Goal: Transaction & Acquisition: Purchase product/service

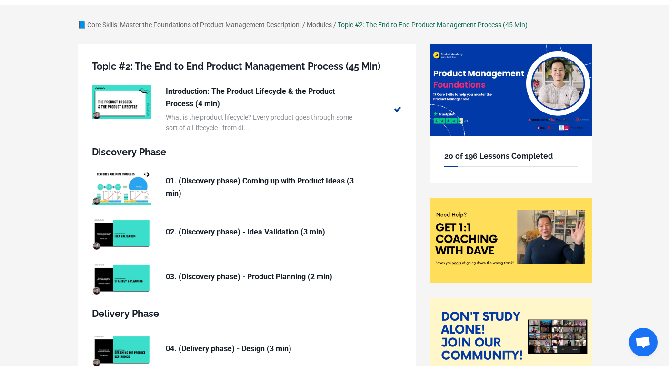
scroll to position [50, 0]
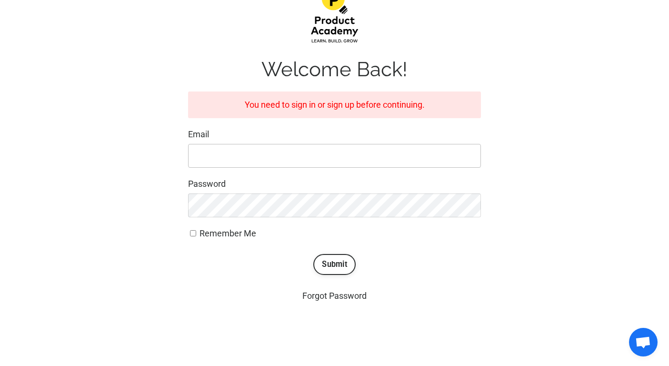
scroll to position [153, 0]
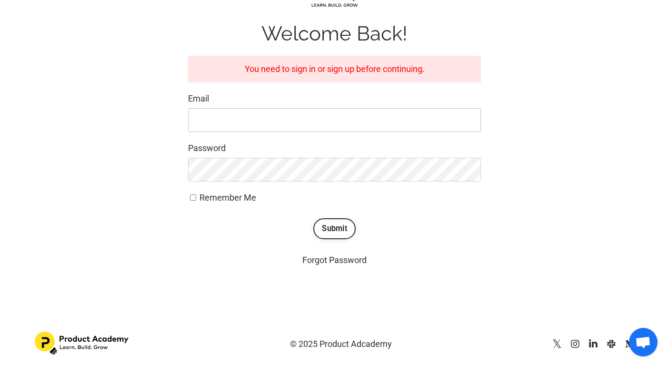
type input "greermstaley@gmail.com"
click at [136, 154] on div "Welcome Back! You need to sign in or sign up before continuing. Email greermsta…" at bounding box center [335, 109] width 614 height 330
click at [341, 220] on button "Submit" at bounding box center [334, 228] width 42 height 21
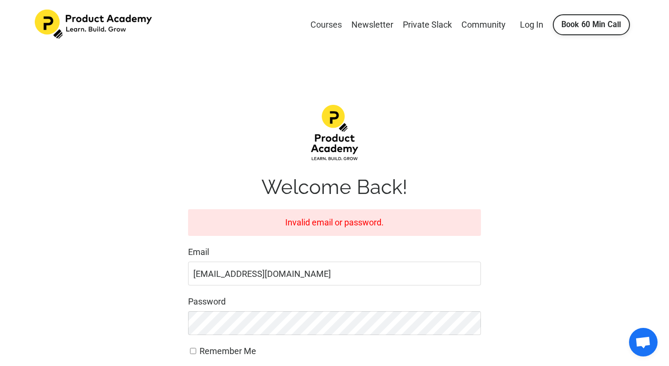
click at [327, 24] on link "Courses" at bounding box center [325, 25] width 31 height 14
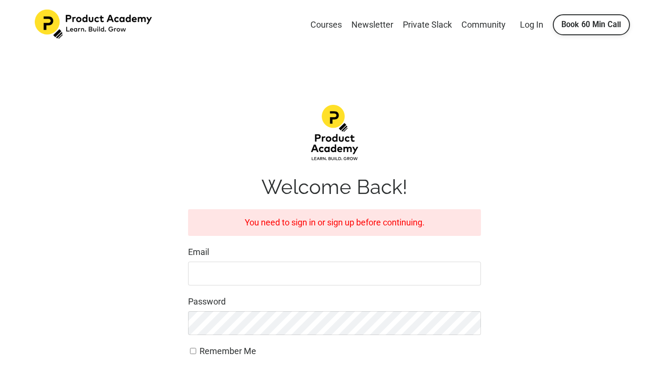
type input "[EMAIL_ADDRESS][DOMAIN_NAME]"
click at [327, 24] on link "Courses" at bounding box center [325, 25] width 31 height 14
type input "[EMAIL_ADDRESS][DOMAIN_NAME]"
click at [100, 22] on img at bounding box center [94, 25] width 119 height 30
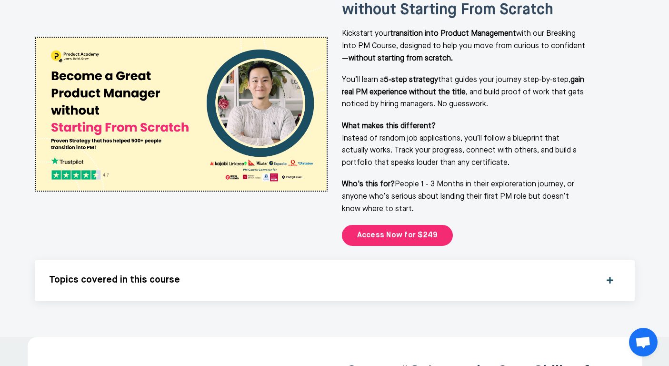
scroll to position [1272, 0]
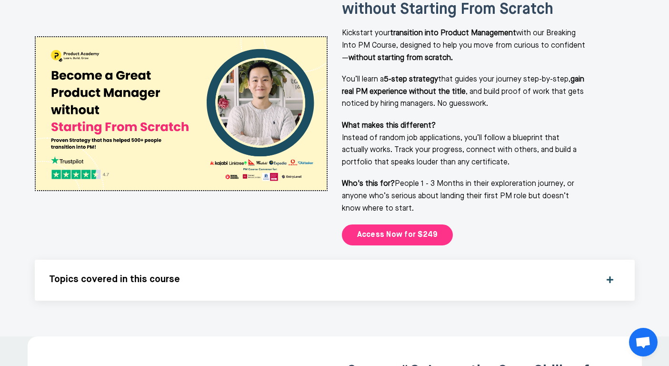
click at [411, 224] on link "Access Now for $249" at bounding box center [397, 234] width 111 height 21
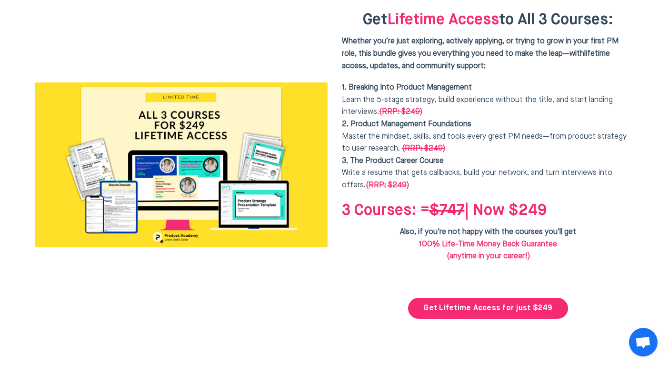
scroll to position [2431, 0]
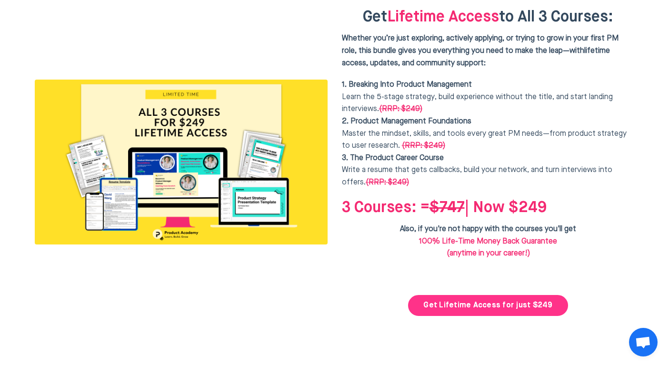
click at [493, 295] on link "Get Lifetime Access for just $249" at bounding box center [488, 305] width 160 height 21
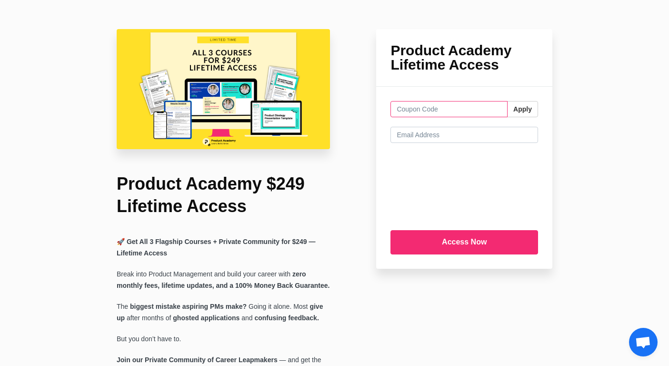
click at [439, 114] on input "text" at bounding box center [448, 109] width 117 height 16
type input "FREELUNCH"
click at [526, 107] on button "Apply" at bounding box center [522, 109] width 31 height 16
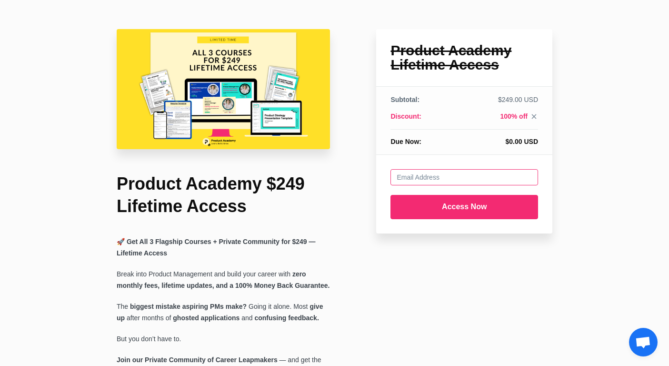
click at [465, 177] on input "email" at bounding box center [464, 177] width 148 height 16
type input "[EMAIL_ADDRESS][DOMAIN_NAME]"
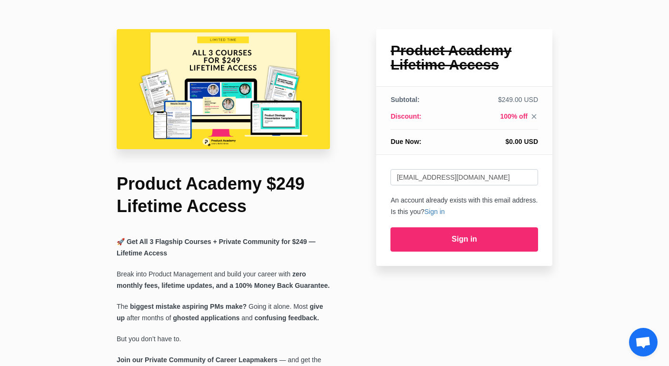
click at [482, 209] on p "An account already exists with this email address. Is this you? Sign in" at bounding box center [464, 206] width 148 height 23
click at [472, 240] on link "Sign in" at bounding box center [464, 239] width 148 height 24
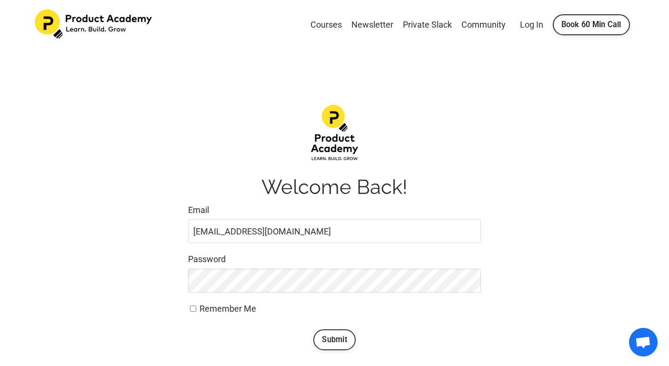
click at [331, 335] on button "Submit" at bounding box center [334, 339] width 42 height 21
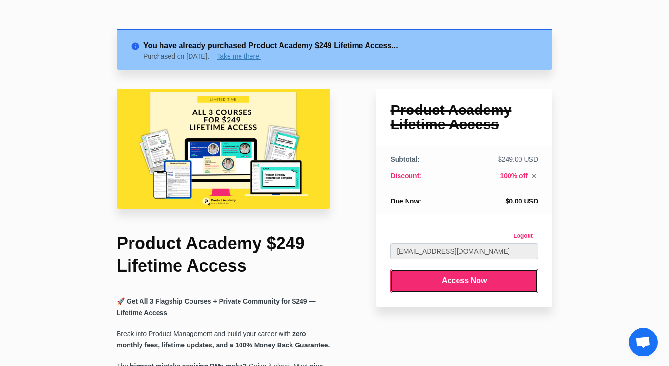
click at [466, 281] on input "Access Now" at bounding box center [464, 281] width 148 height 24
type input "Submitting..."
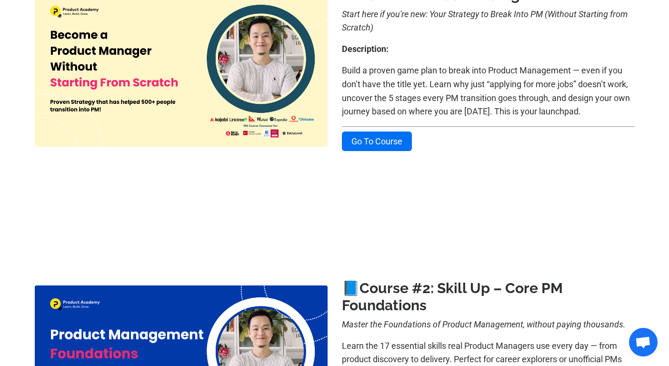
scroll to position [191, 0]
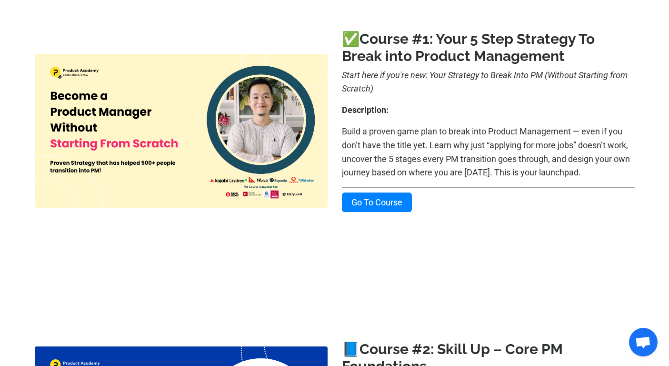
click at [384, 196] on link "Go To Course" at bounding box center [377, 202] width 70 height 20
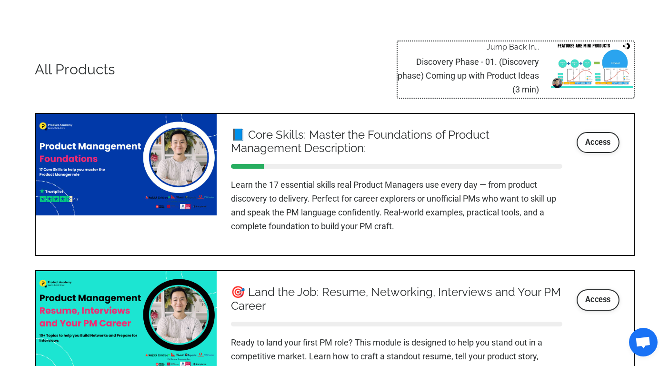
scroll to position [1104, 0]
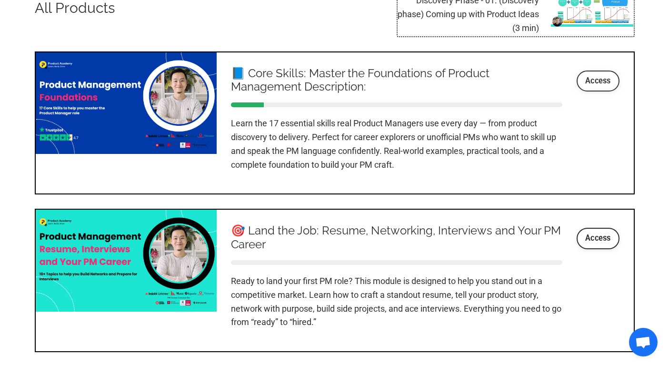
click at [604, 78] on link "Access" at bounding box center [598, 80] width 43 height 21
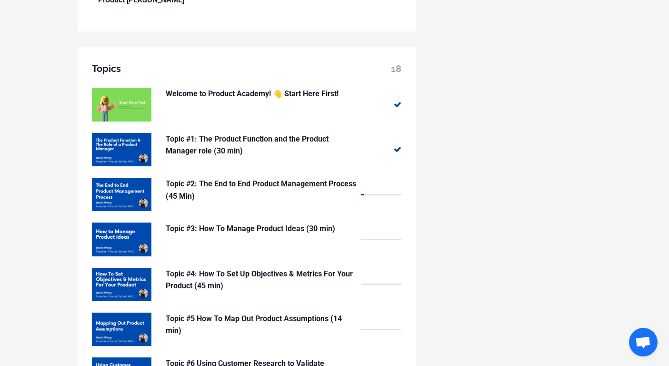
scroll to position [764, 0]
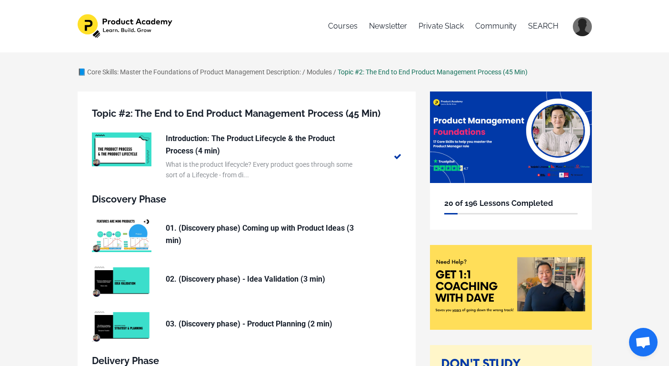
click at [424, 82] on div "📘 Core Skills: Master the Foundations of Product Management Description: / Modu…" at bounding box center [334, 79] width 529 height 25
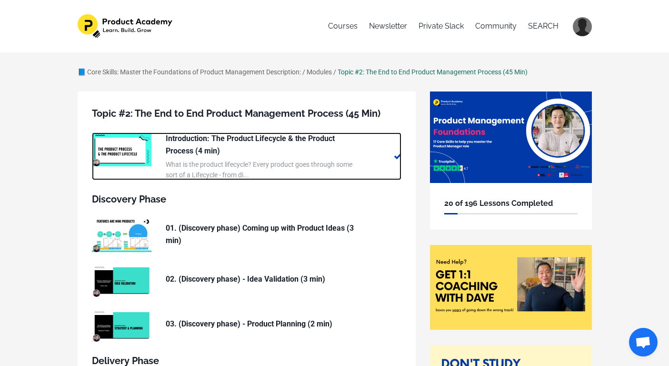
click at [207, 140] on p "Introduction: The Product Lifecycle & the Product Process (4 min)" at bounding box center [261, 144] width 190 height 24
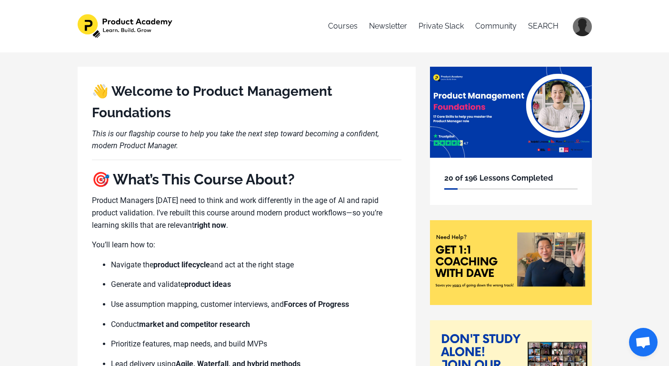
scroll to position [742, 0]
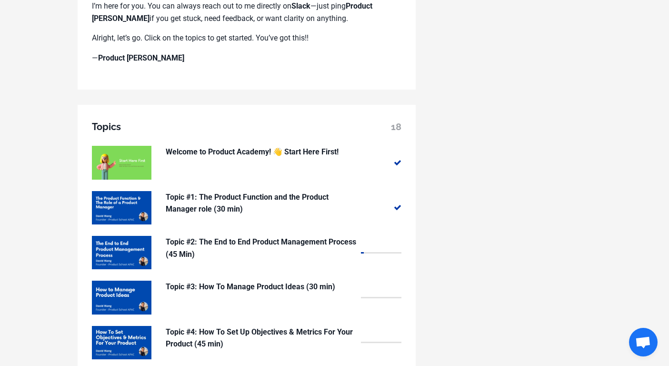
scroll to position [723, 0]
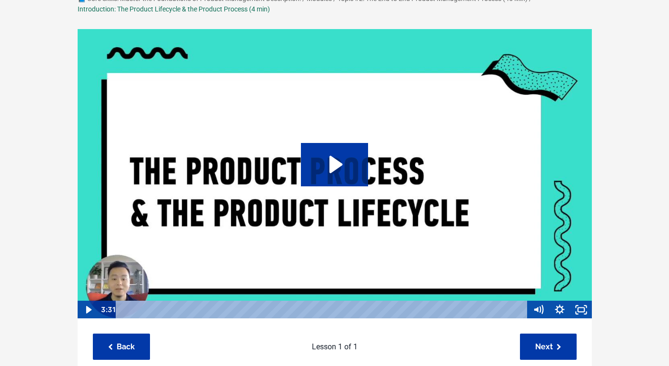
scroll to position [87, 0]
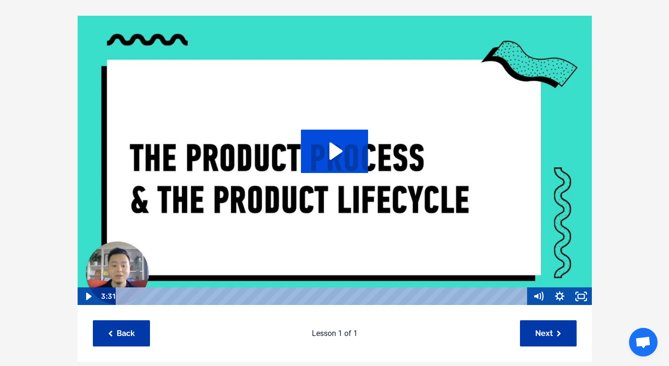
click at [326, 144] on icon "Play Video: sites/127338/video/ASYxtcPkTbKGJIs9paQ4_Topic_03-01_Product_Lifecyc…" at bounding box center [334, 151] width 67 height 43
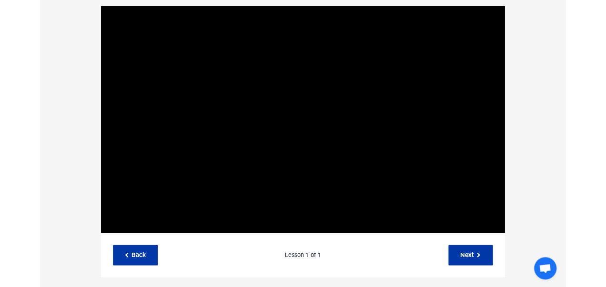
scroll to position [91, 0]
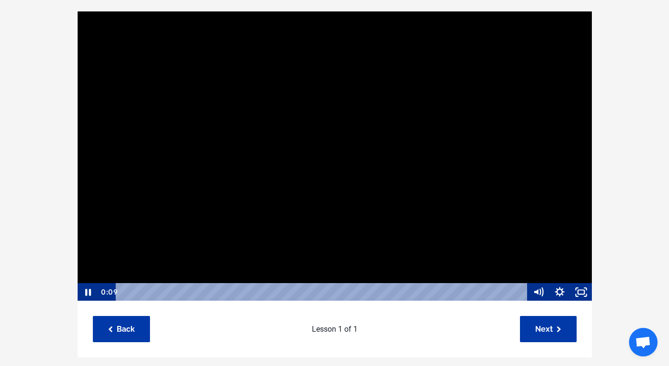
click at [459, 54] on div at bounding box center [334, 156] width 515 height 290
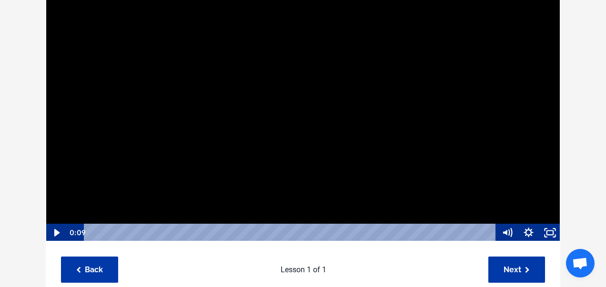
scroll to position [168, 0]
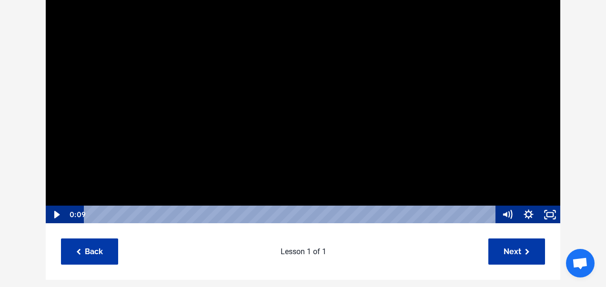
click at [341, 105] on div at bounding box center [302, 79] width 515 height 290
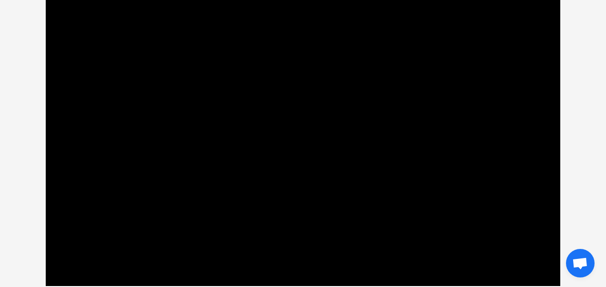
scroll to position [106, 0]
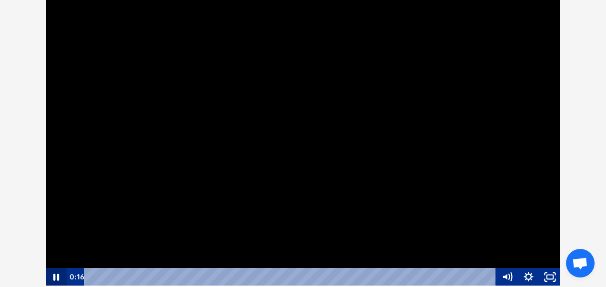
click at [54, 277] on icon "Pause" at bounding box center [56, 277] width 6 height 7
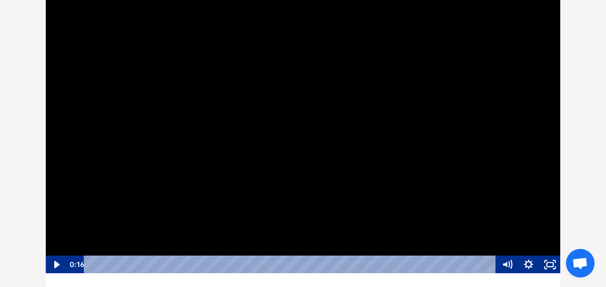
scroll to position [120, 0]
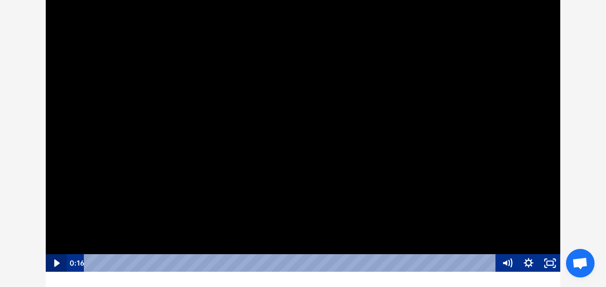
click at [57, 261] on icon "Play Video" at bounding box center [57, 264] width 6 height 8
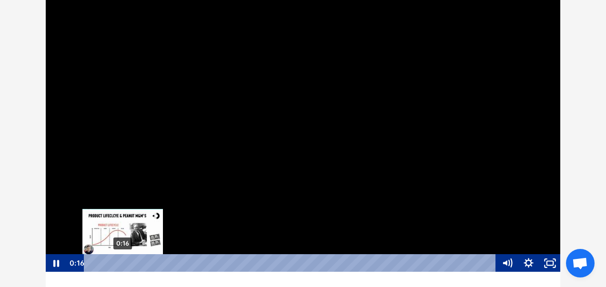
scroll to position [0, 0]
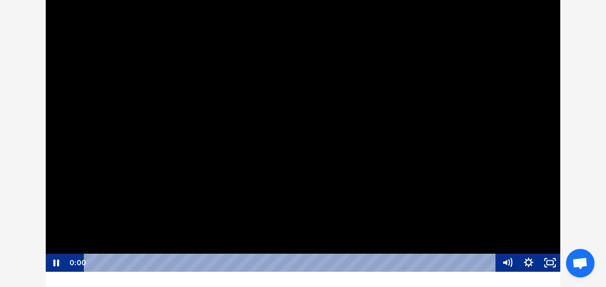
drag, startPoint x: 122, startPoint y: 261, endPoint x: 72, endPoint y: 261, distance: 50.0
click at [72, 261] on div "0:00 0:00" at bounding box center [282, 263] width 430 height 18
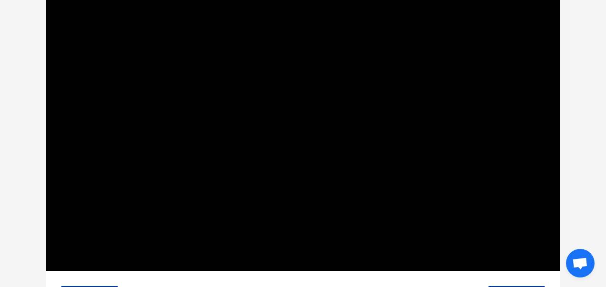
scroll to position [130, 0]
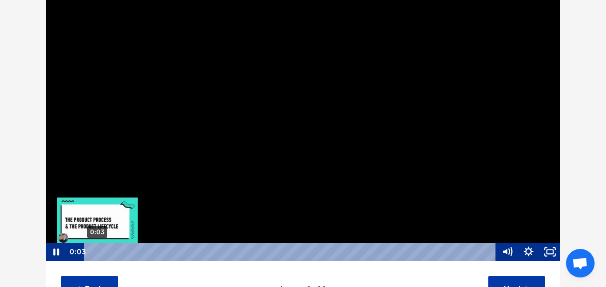
click at [97, 250] on div "0:03" at bounding box center [291, 252] width 399 height 18
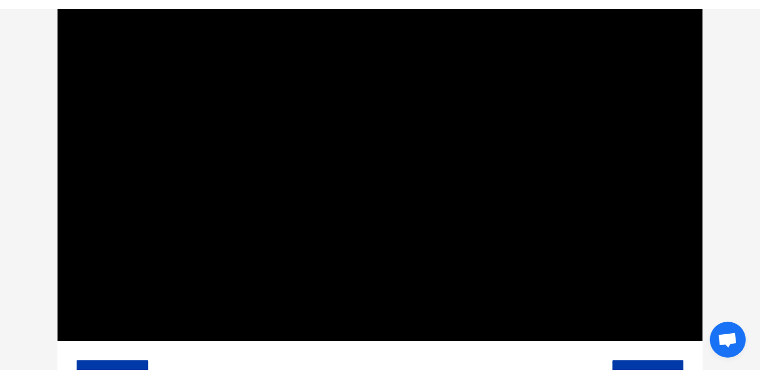
scroll to position [127, 0]
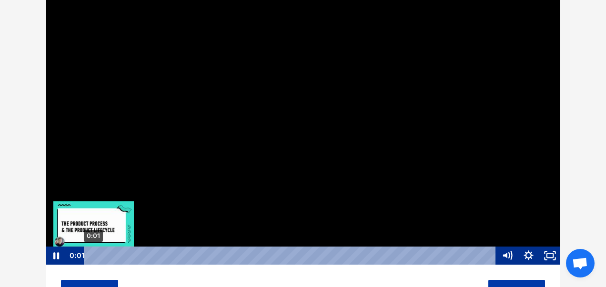
click at [72, 255] on div "0:01 0:01" at bounding box center [282, 256] width 430 height 18
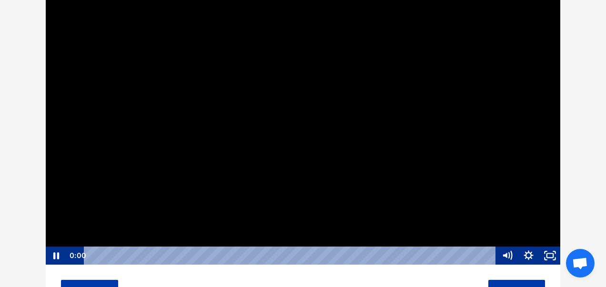
click at [75, 253] on div "0:00 0:00" at bounding box center [282, 256] width 430 height 18
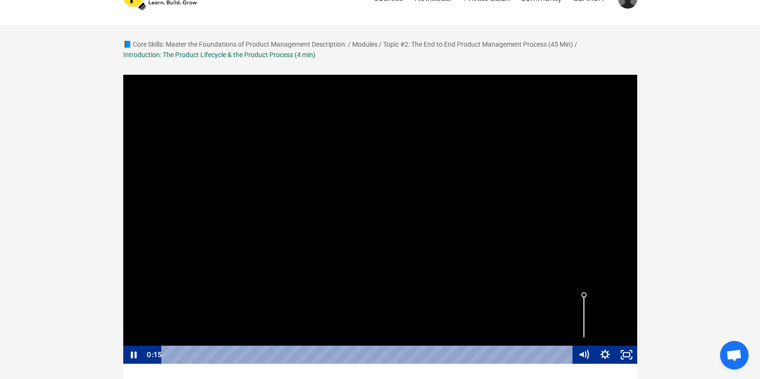
scroll to position [25, 0]
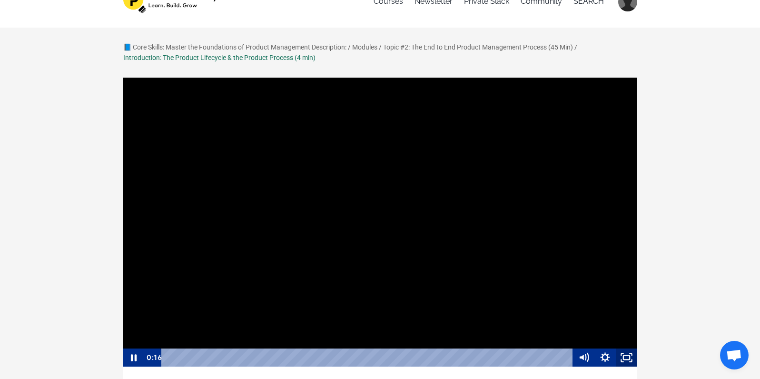
click at [632, 355] on icon "Fullscreen" at bounding box center [631, 354] width 2 height 2
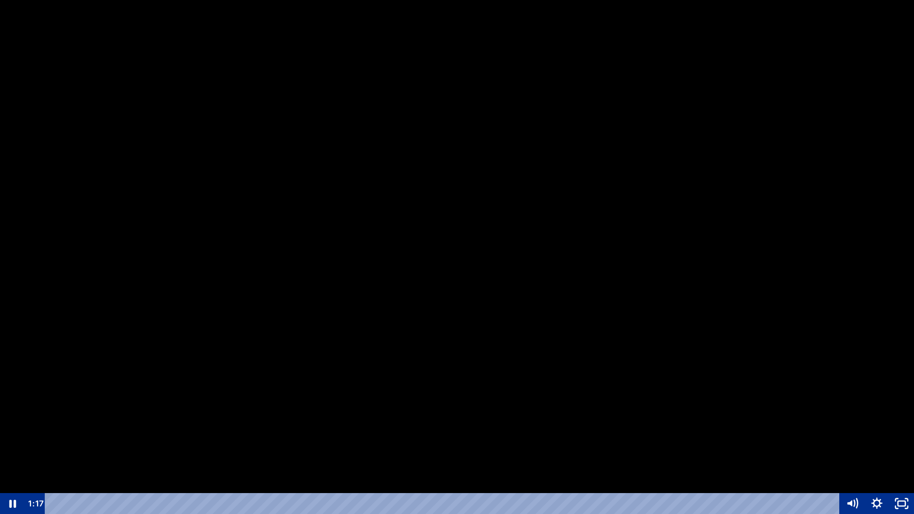
click at [609, 287] on div at bounding box center [457, 257] width 914 height 514
click at [169, 214] on div at bounding box center [457, 257] width 914 height 514
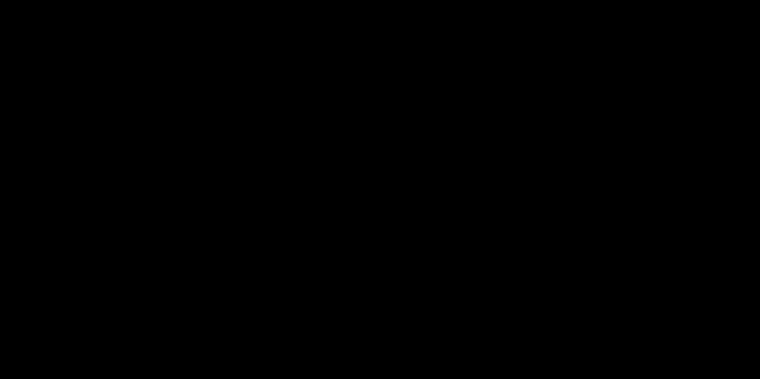
scroll to position [103, 0]
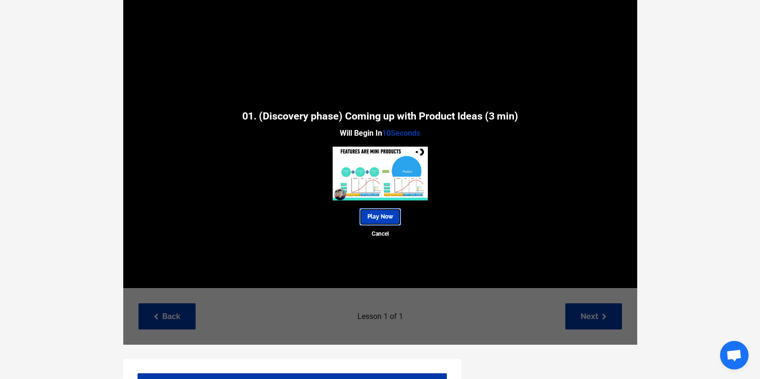
click at [390, 215] on link "Play Now" at bounding box center [381, 217] width 42 height 18
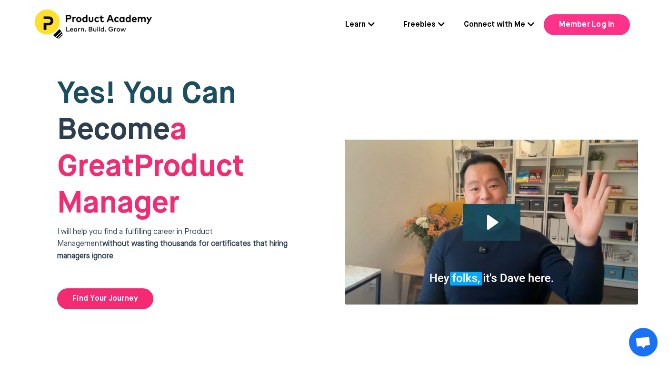
click at [578, 27] on link "Member Log In" at bounding box center [587, 24] width 86 height 21
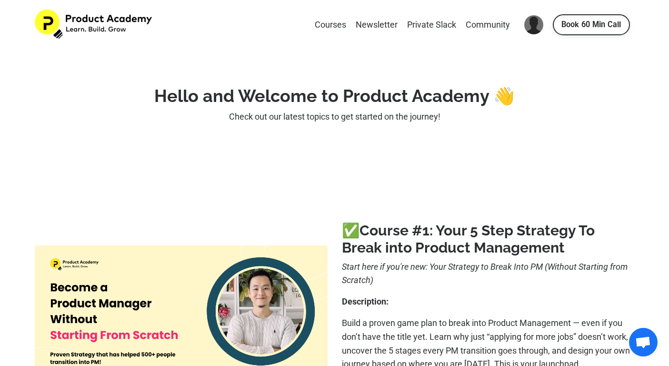
click at [90, 19] on img at bounding box center [94, 25] width 119 height 30
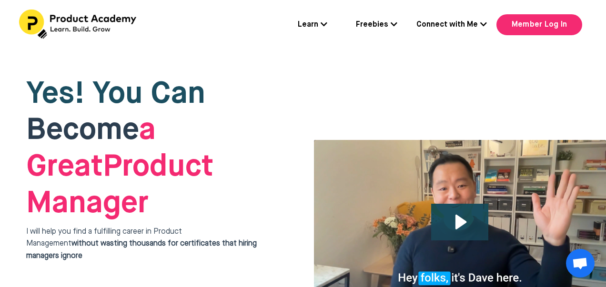
click at [407, 51] on div "Yes! You Can Become a Great Product Manager I will help you find a fulfilling c…" at bounding box center [306, 193] width 613 height 286
click at [528, 21] on link "Member Log In" at bounding box center [539, 24] width 86 height 21
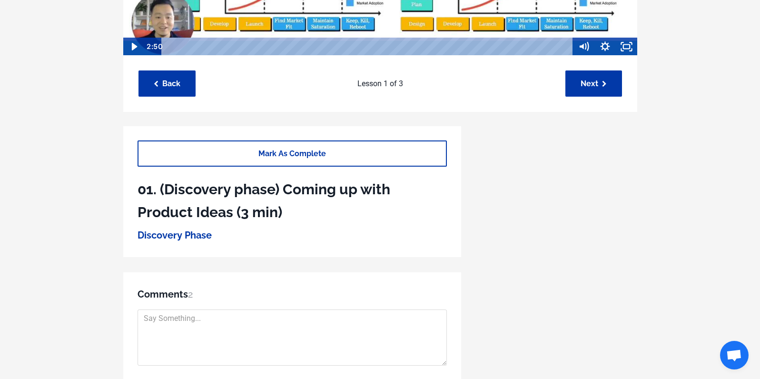
scroll to position [82, 0]
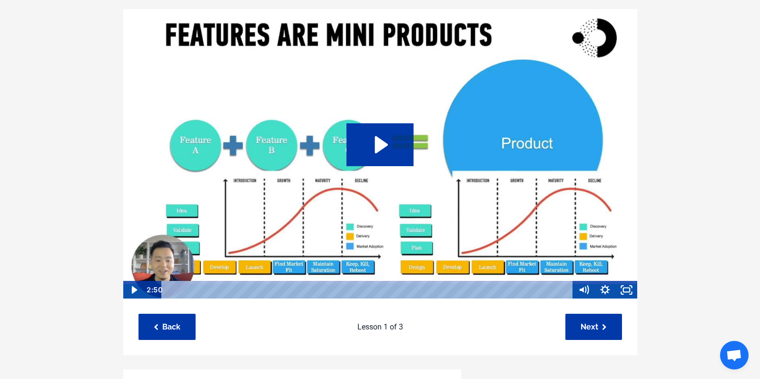
click at [426, 44] on img at bounding box center [380, 154] width 515 height 290
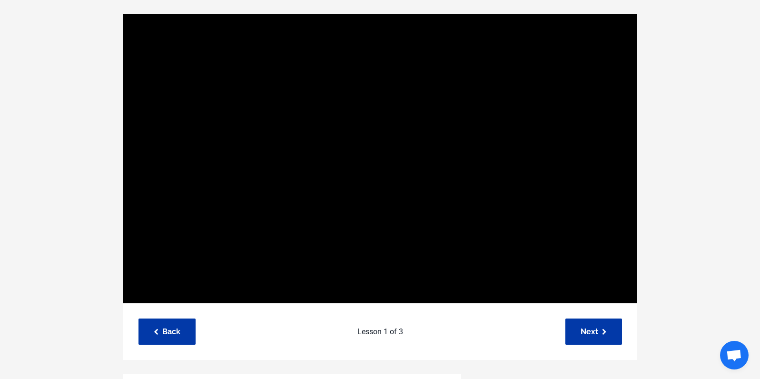
scroll to position [77, 0]
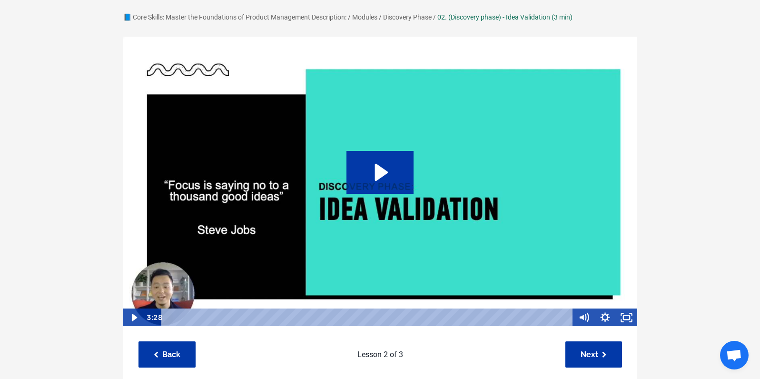
scroll to position [76, 0]
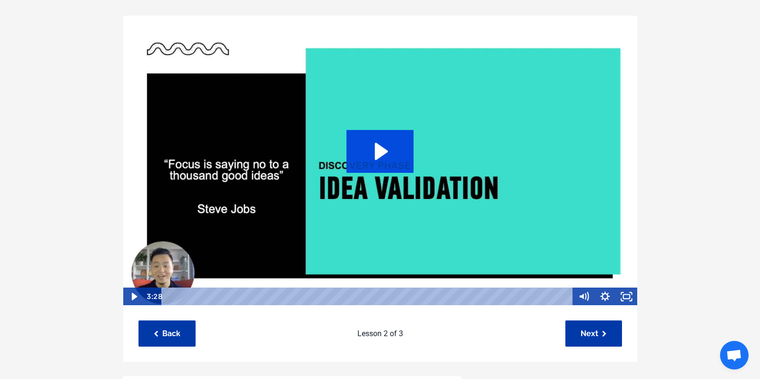
click at [377, 145] on icon "Play Video: sites/127338/video/0XySj908QViGKiqNu1VR_Topic_03-03_Idea_validation…" at bounding box center [381, 151] width 13 height 17
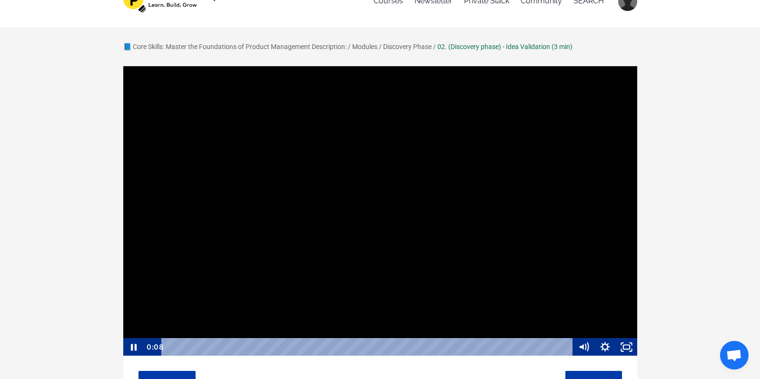
scroll to position [0, 0]
drag, startPoint x: 183, startPoint y: 347, endPoint x: 150, endPoint y: 346, distance: 32.9
click at [150, 346] on div "0:00 0:00" at bounding box center [359, 347] width 430 height 18
click at [133, 349] on icon "Pause" at bounding box center [132, 347] width 21 height 18
